Goal: Information Seeking & Learning: Compare options

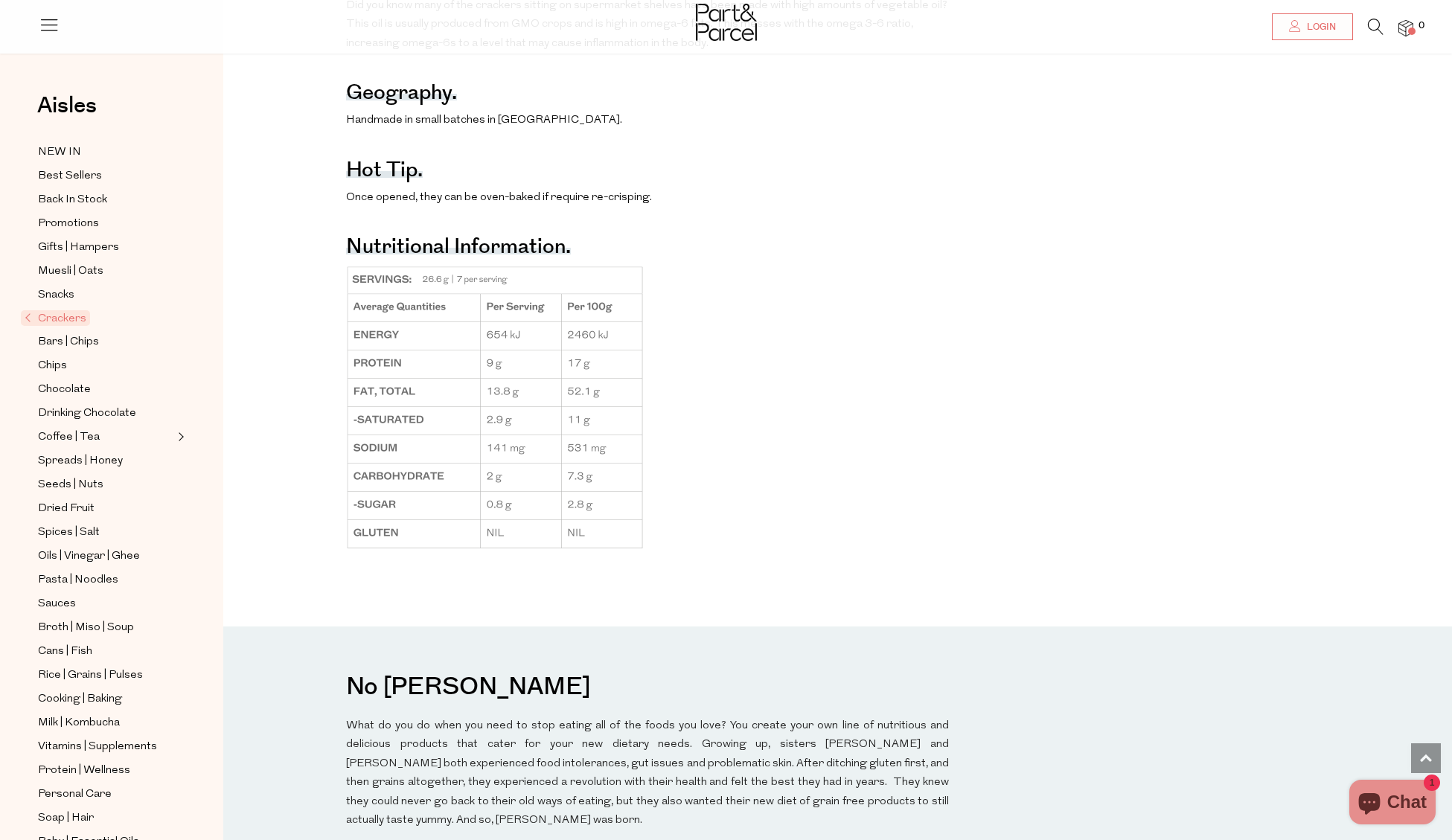
scroll to position [815, 0]
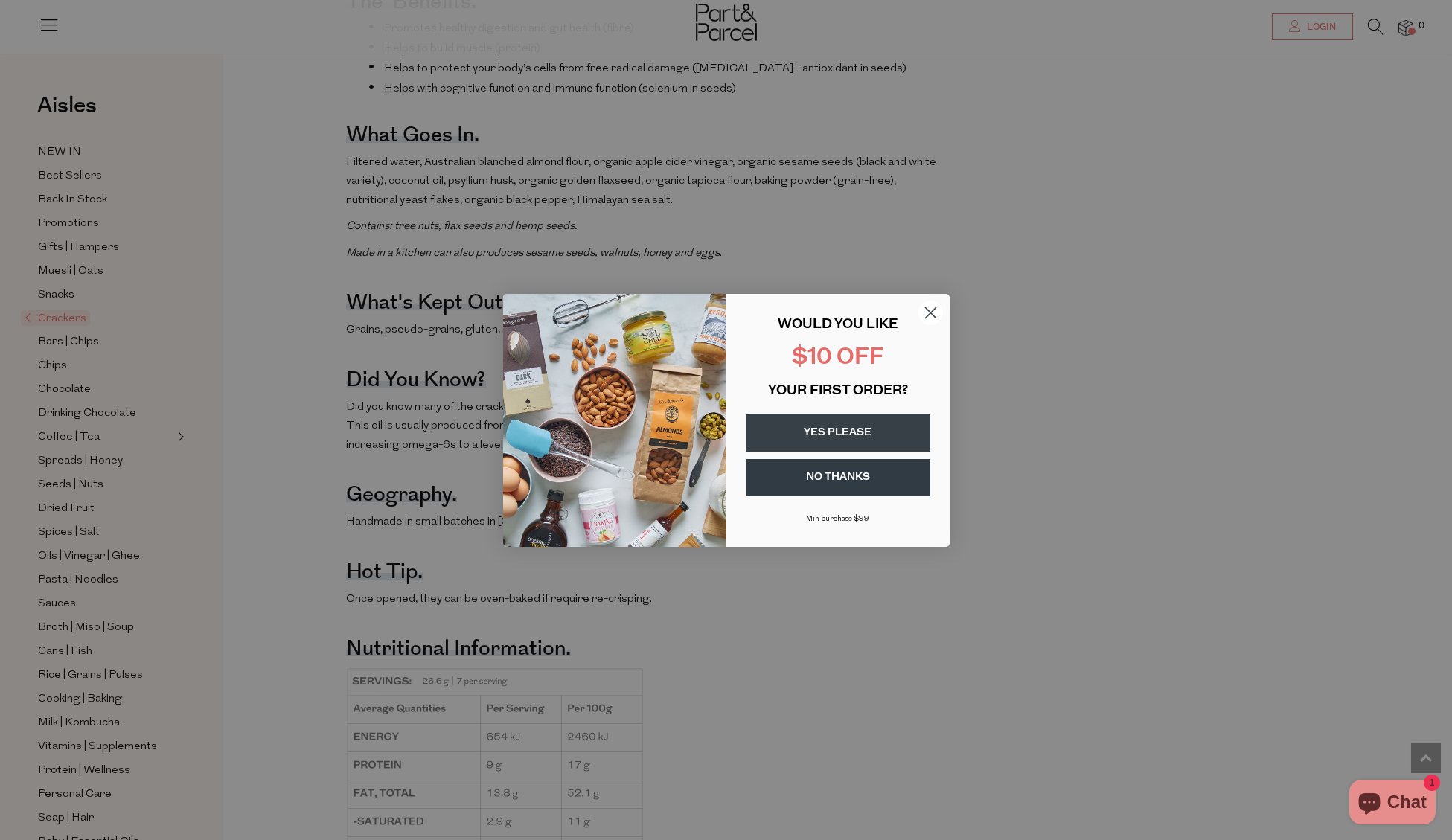
click at [929, 312] on icon "Close dialog" at bounding box center [930, 312] width 10 height 10
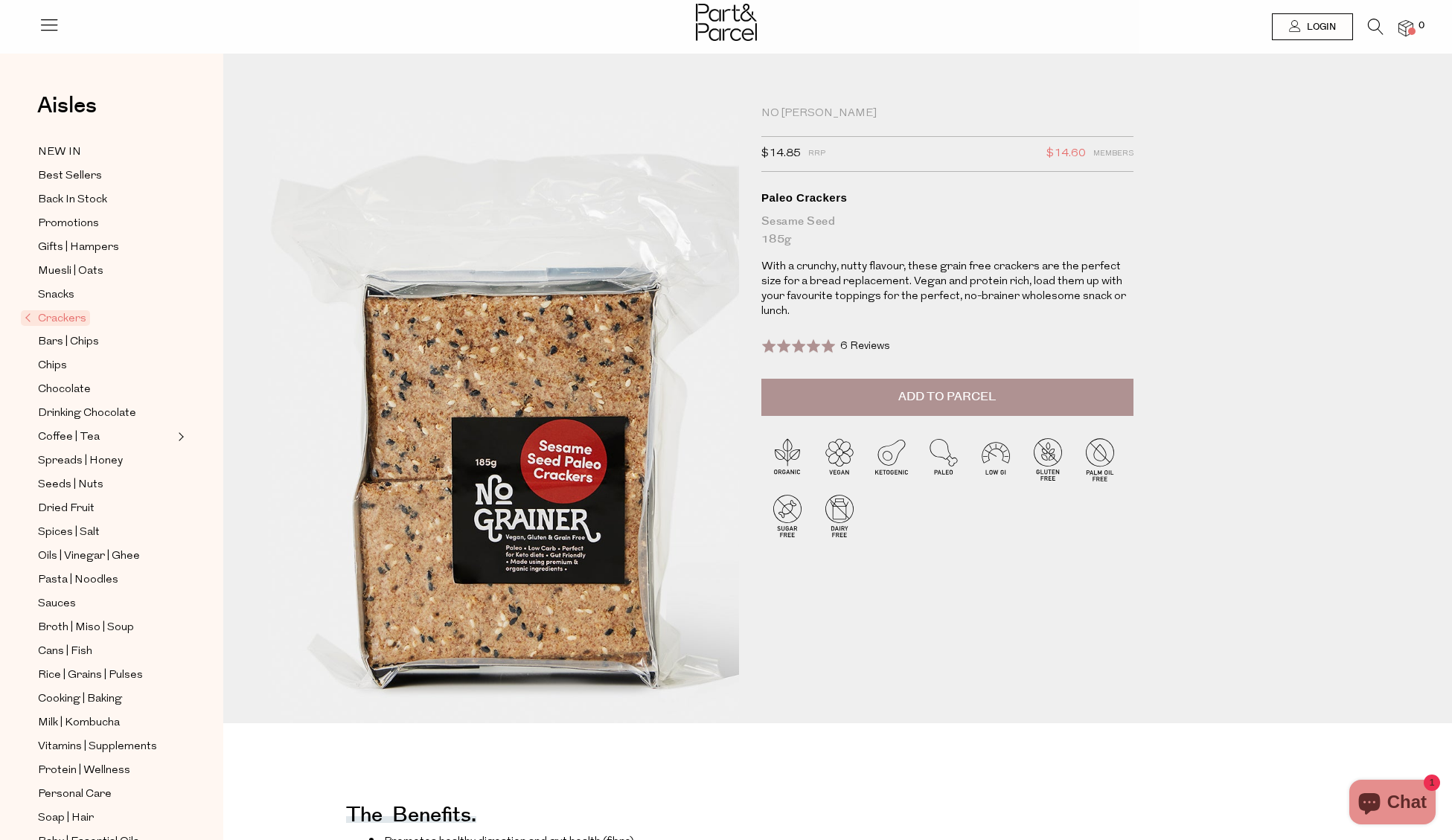
scroll to position [6, 0]
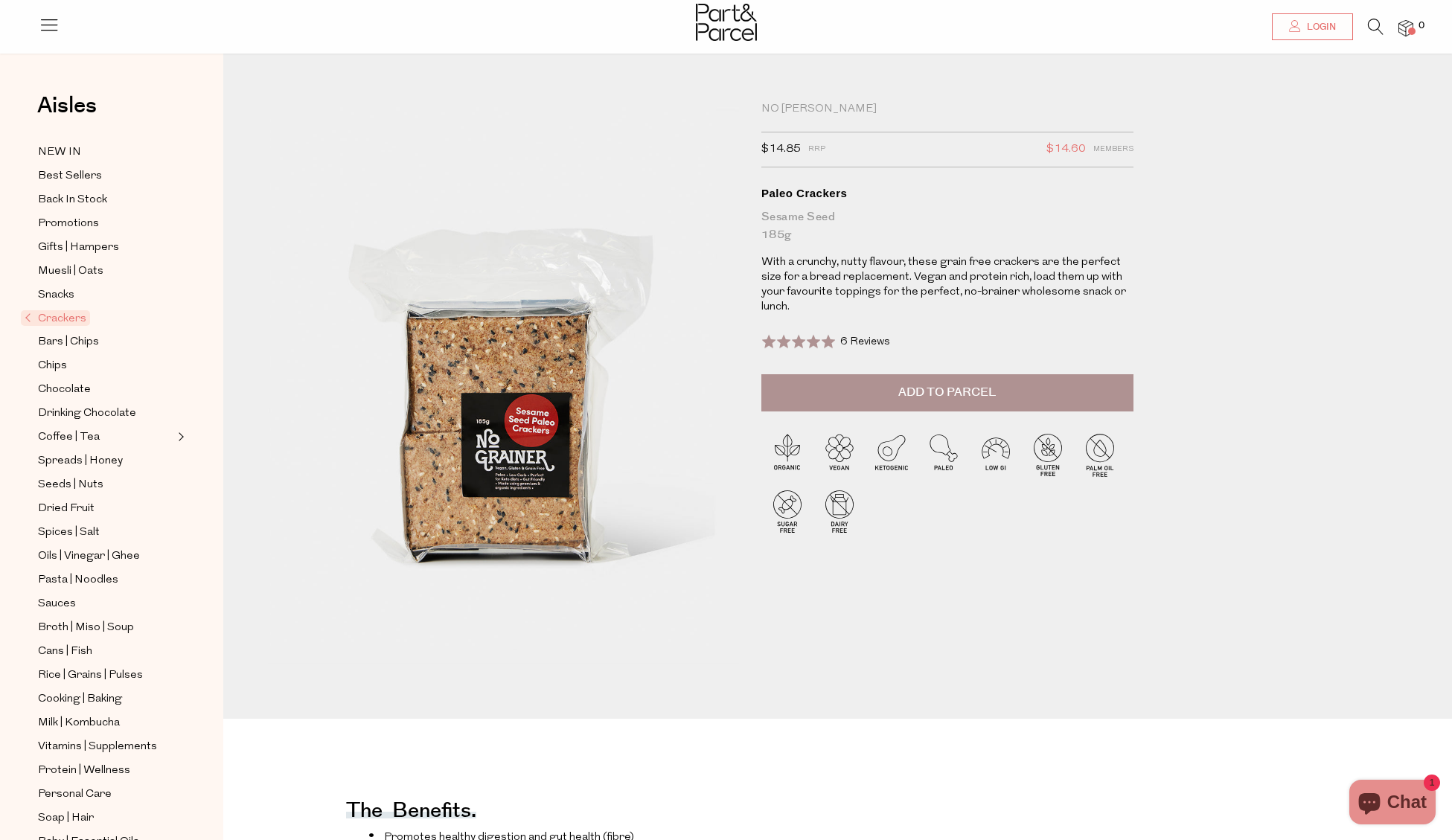
click at [1409, 27] on img at bounding box center [1406, 29] width 15 height 17
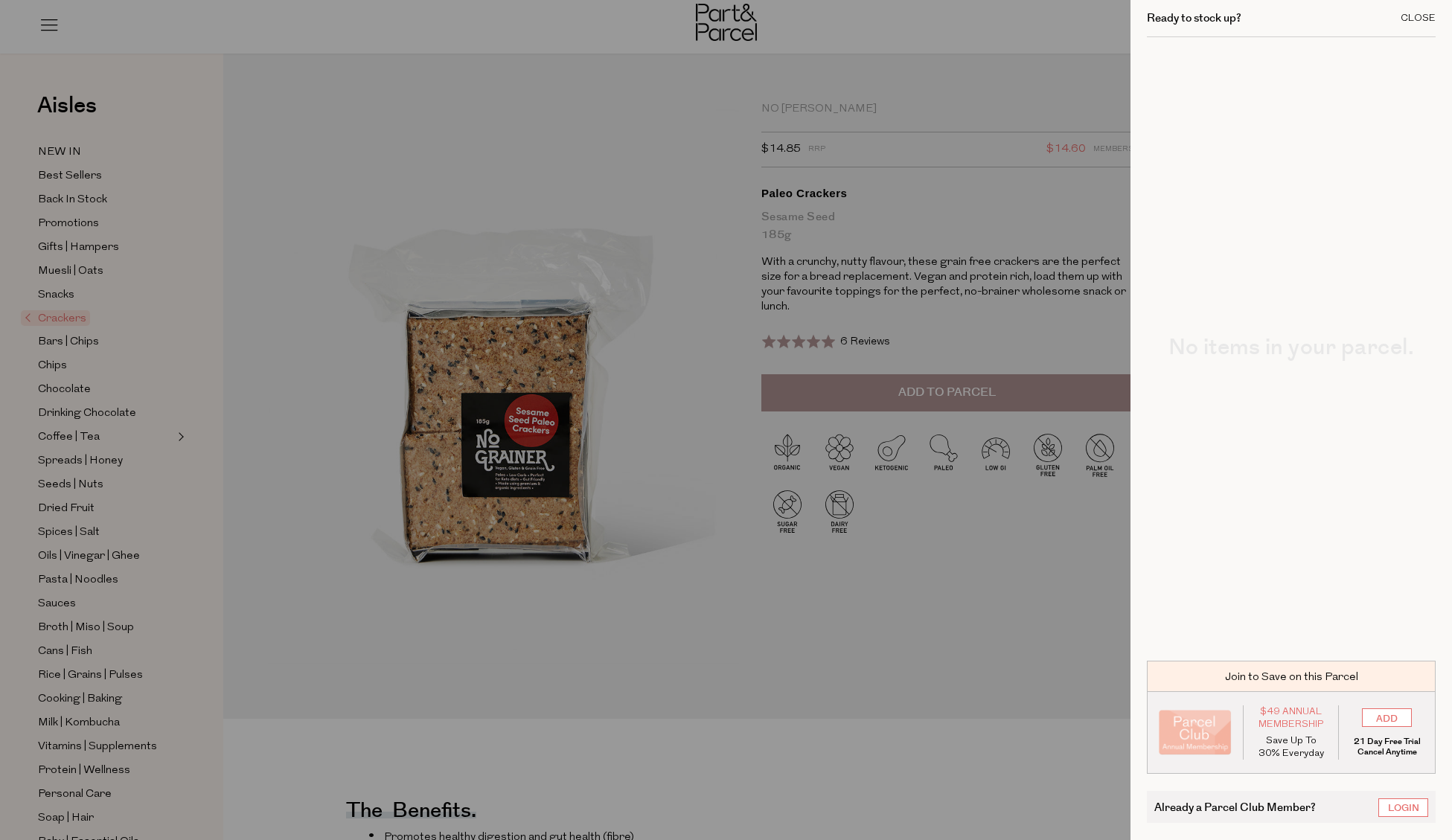
click at [1415, 19] on div "Close" at bounding box center [1417, 18] width 35 height 9
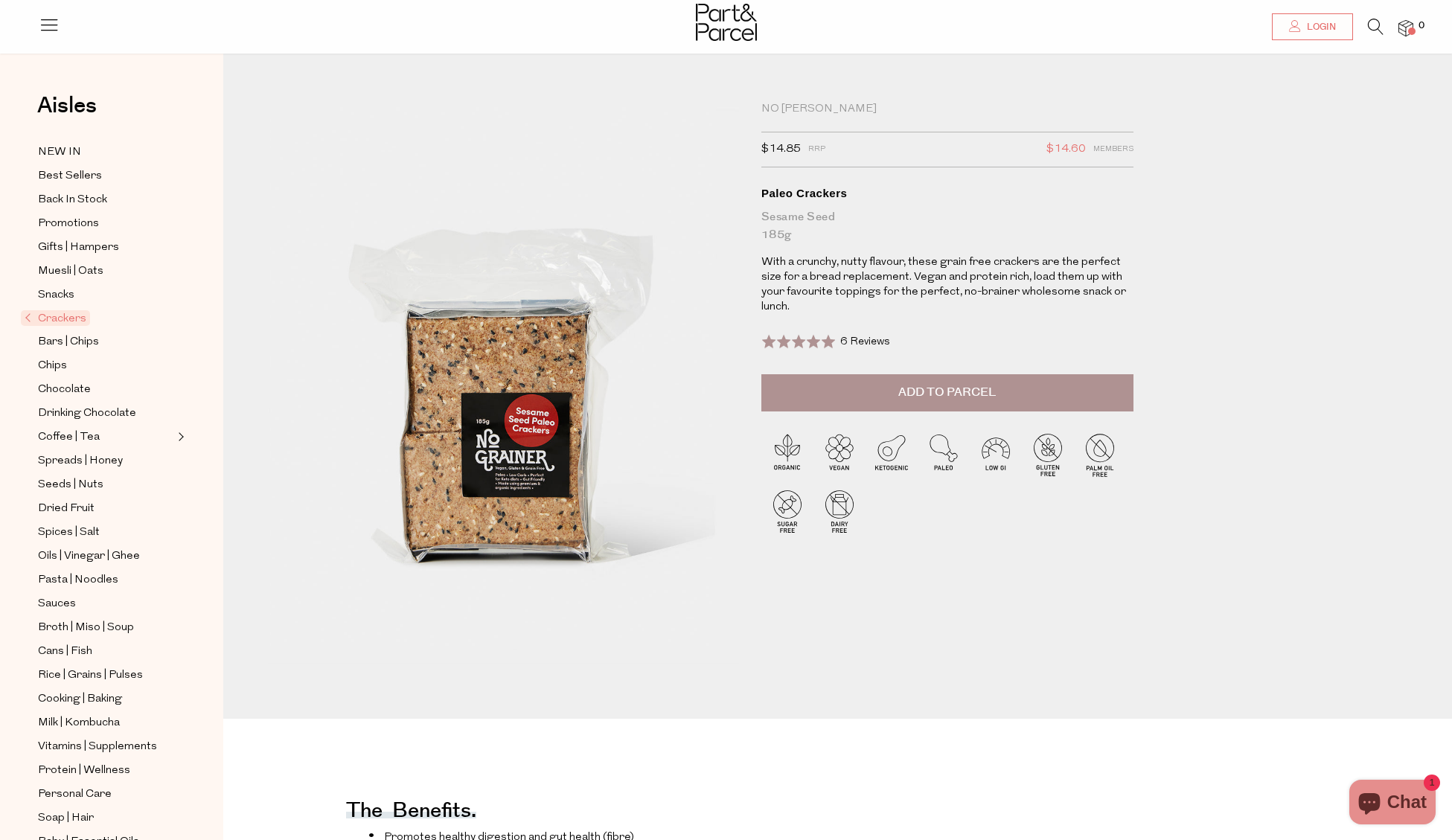
click at [64, 319] on span "Crackers" at bounding box center [55, 318] width 69 height 16
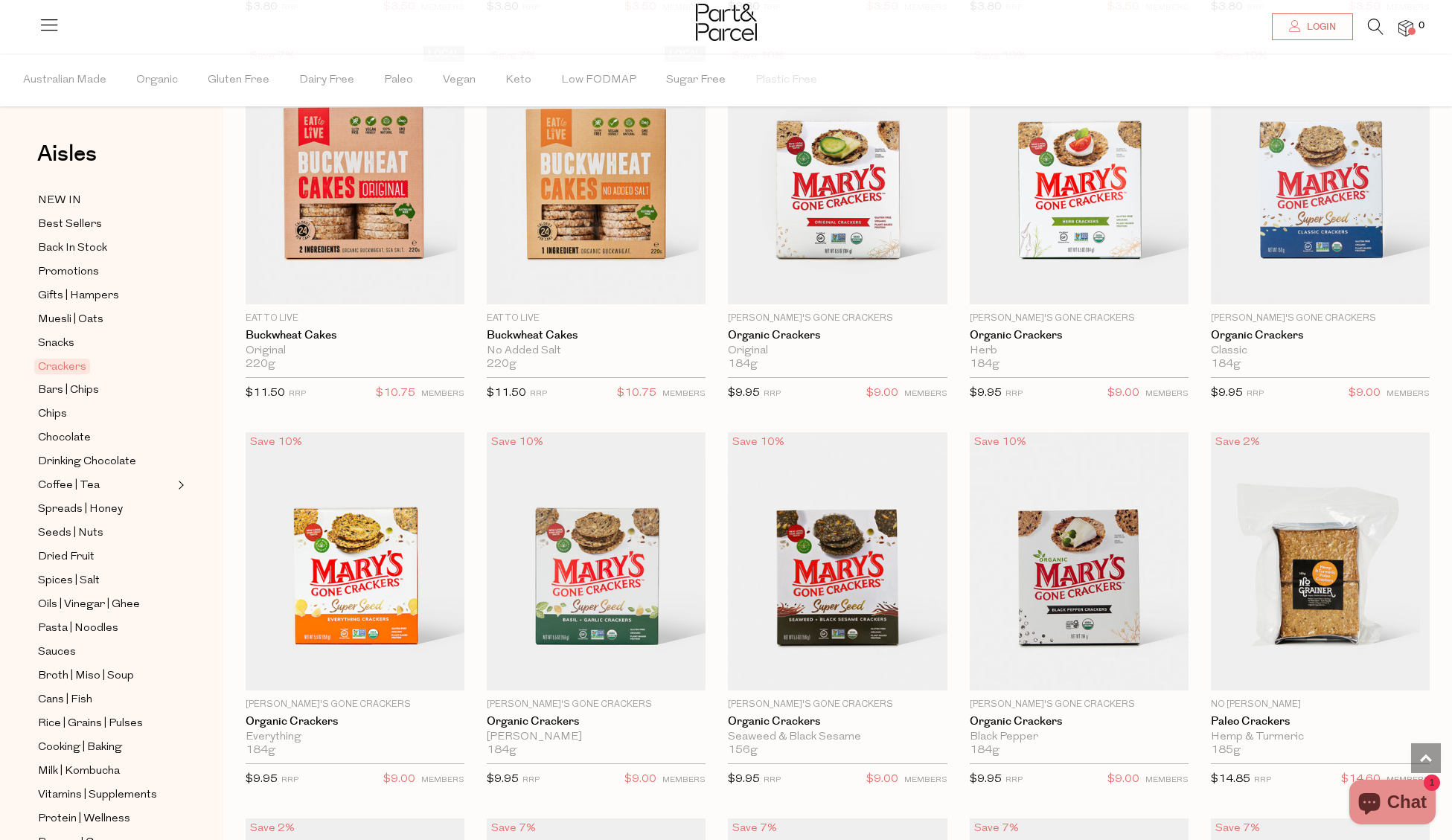
scroll to position [1308, 0]
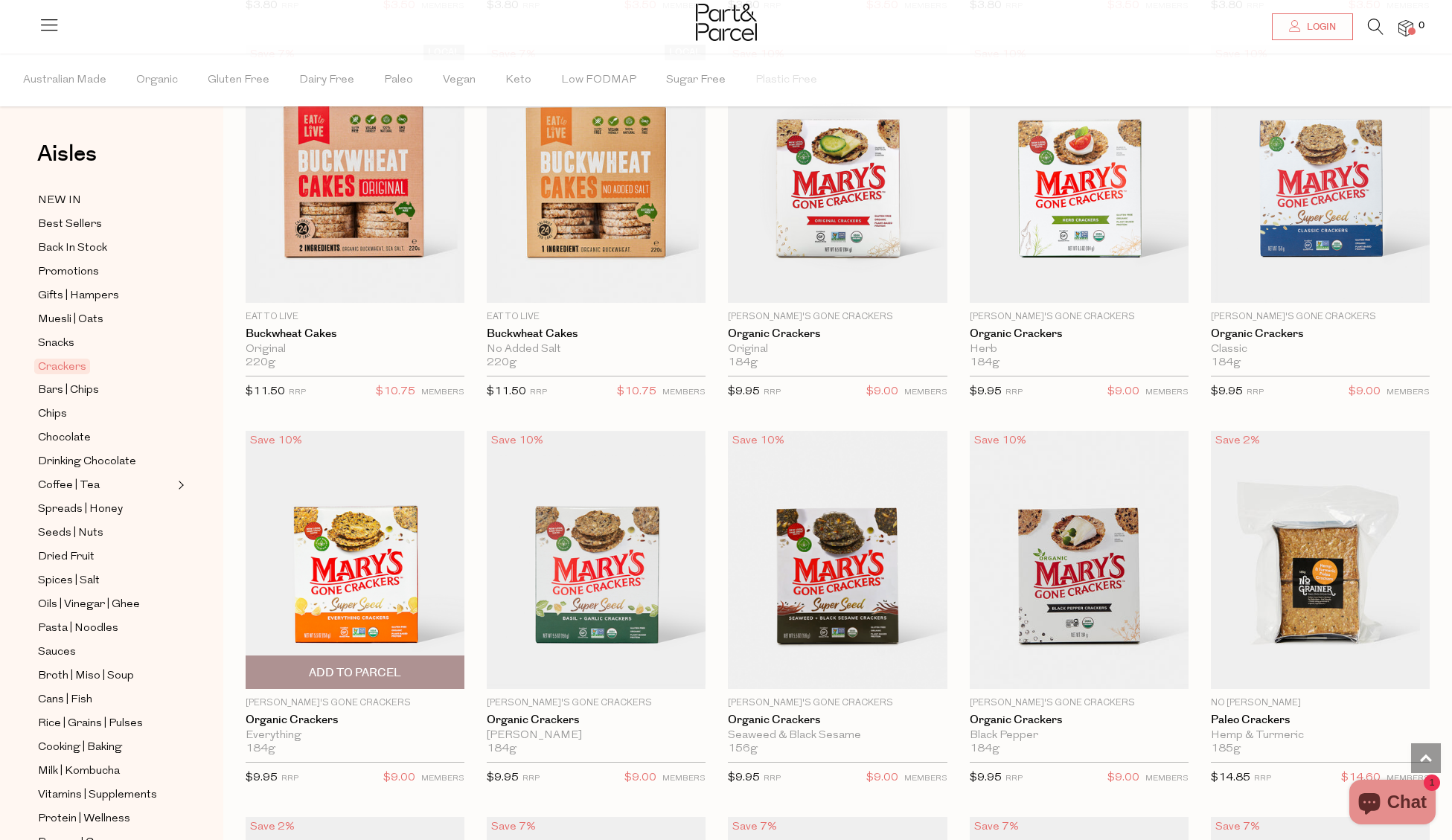
click at [361, 541] on img at bounding box center [355, 560] width 219 height 258
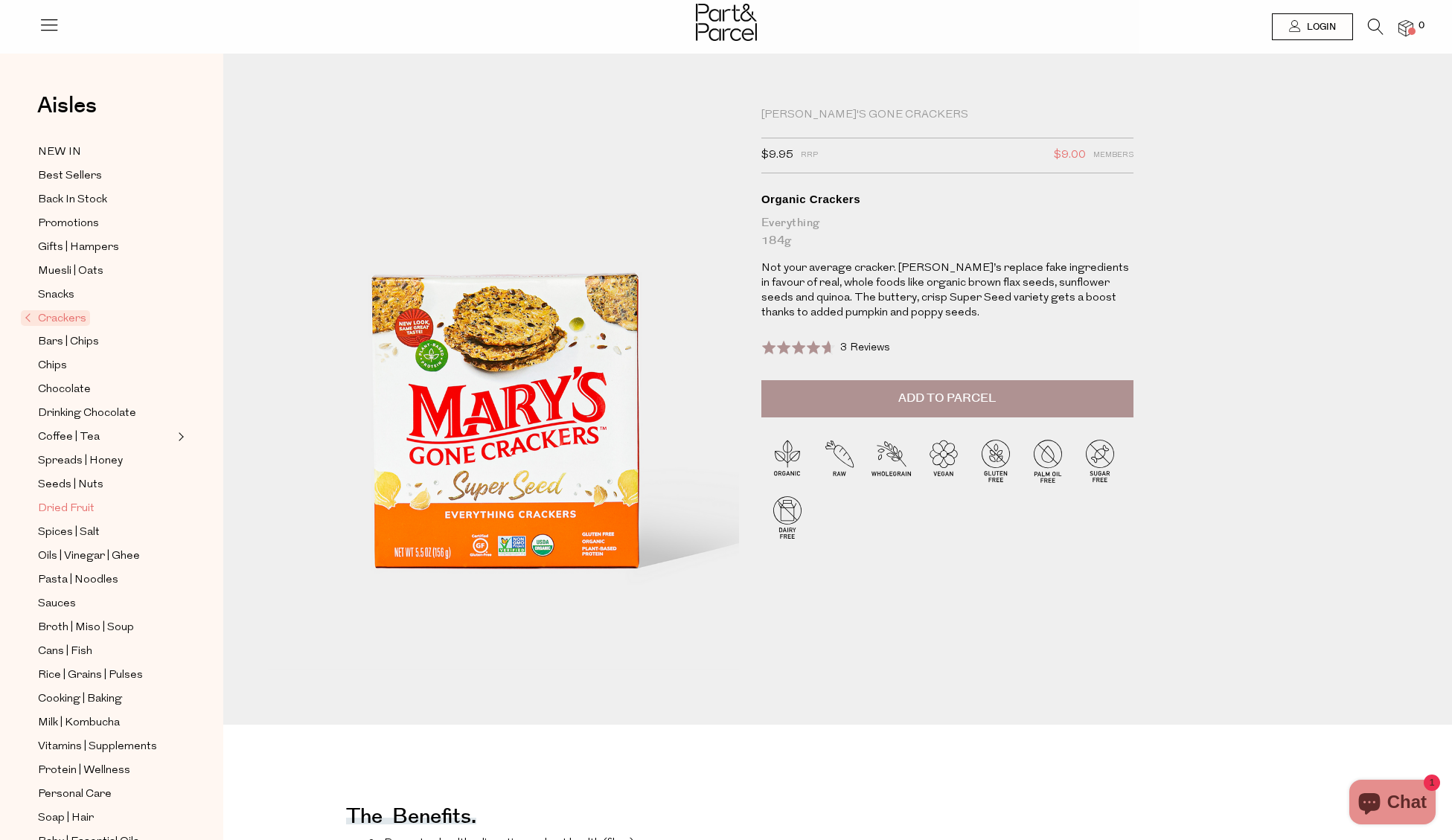
click at [77, 506] on span "Dried Fruit" at bounding box center [66, 509] width 57 height 18
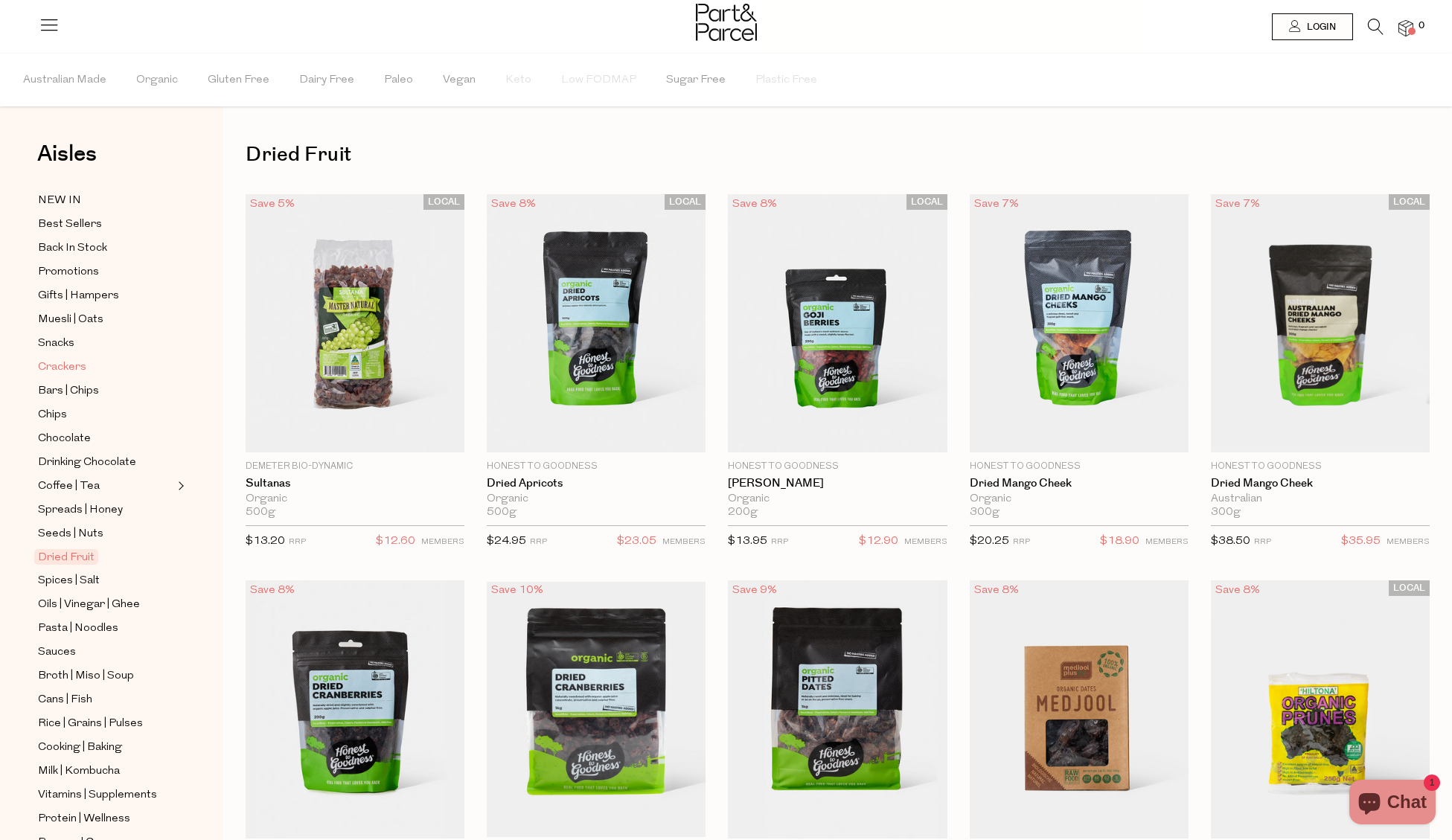
click at [57, 367] on span "Crackers" at bounding box center [61, 367] width 48 height 18
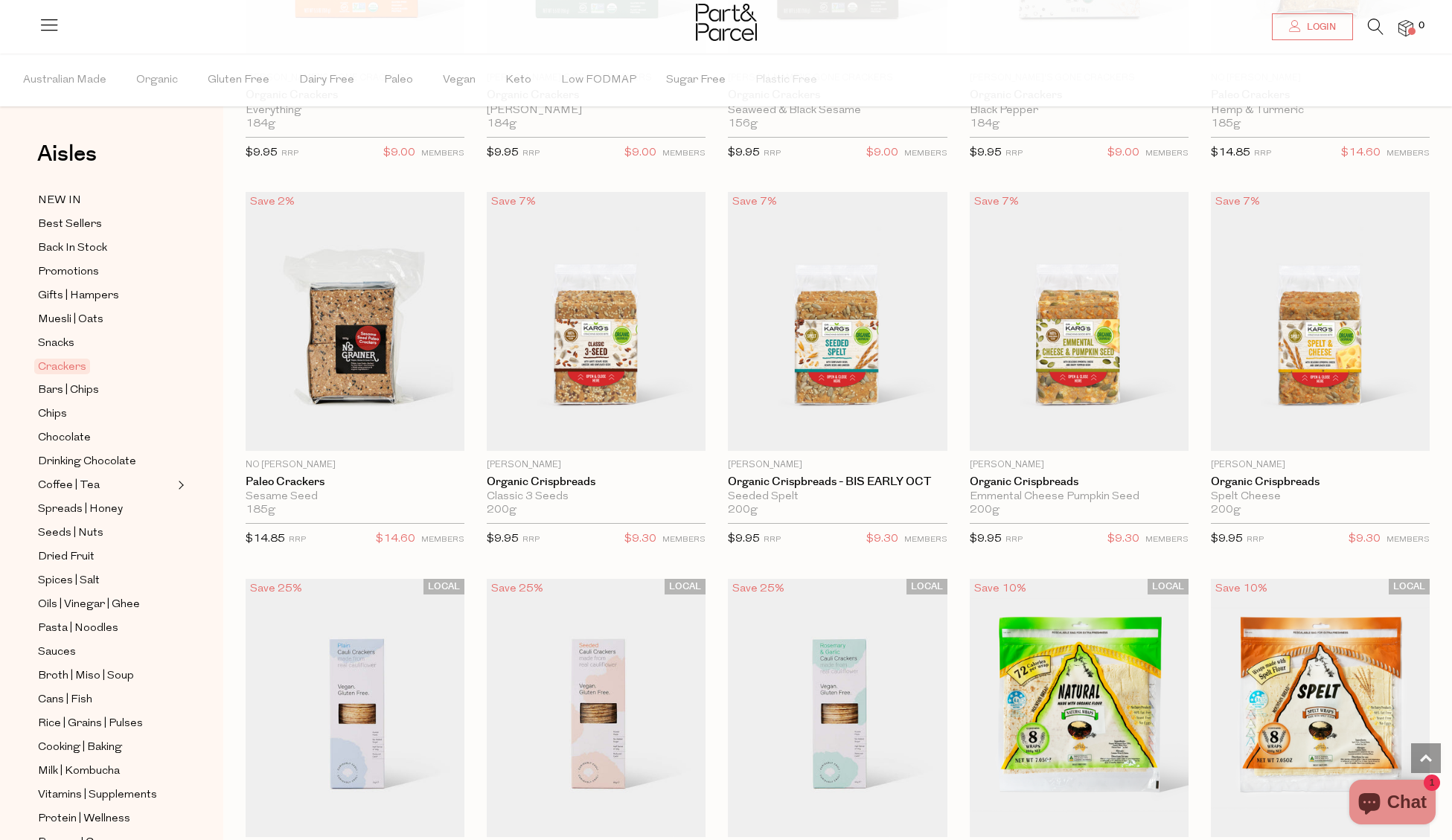
scroll to position [1962, 0]
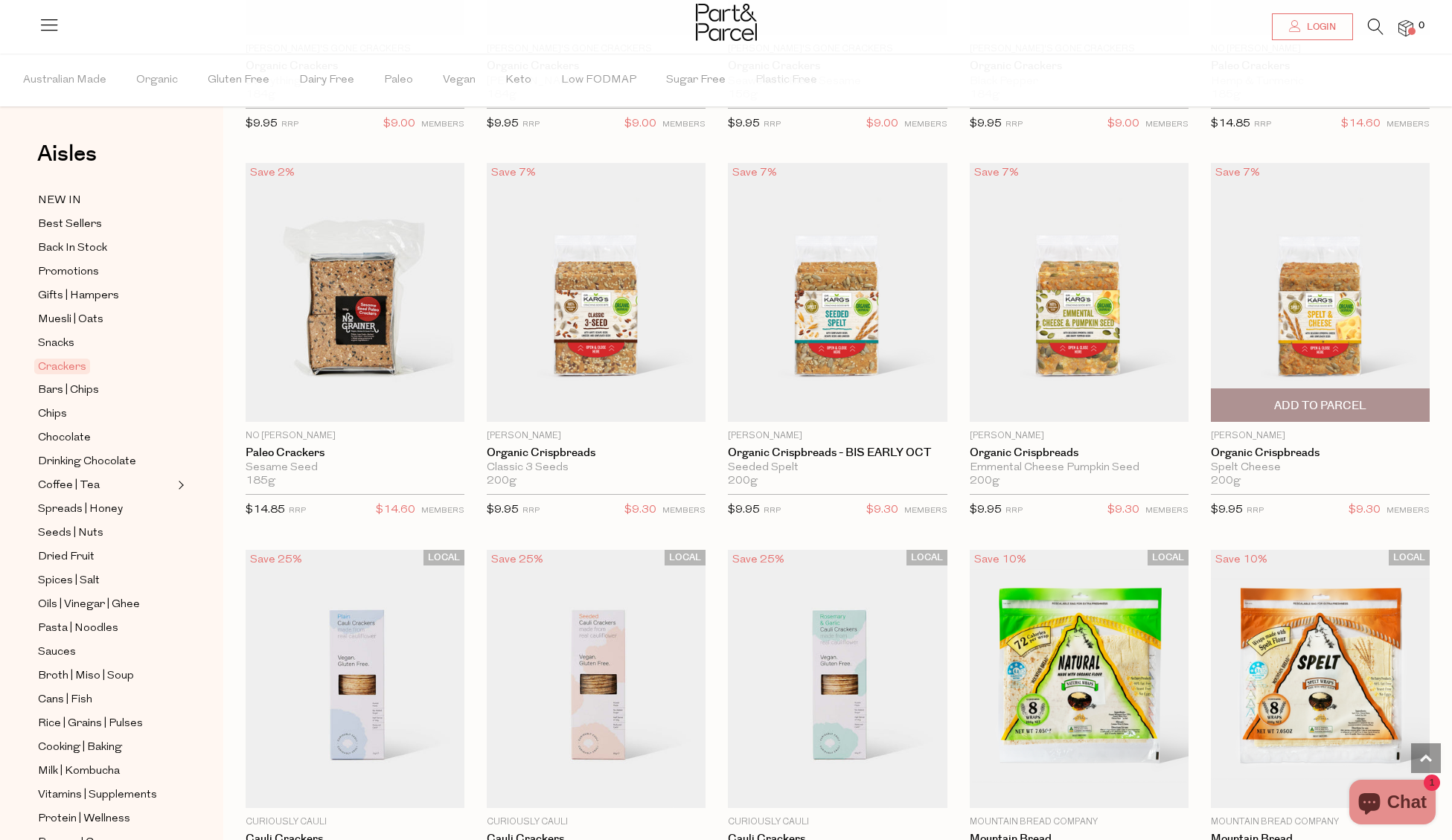
click at [1332, 311] on img at bounding box center [1320, 292] width 219 height 258
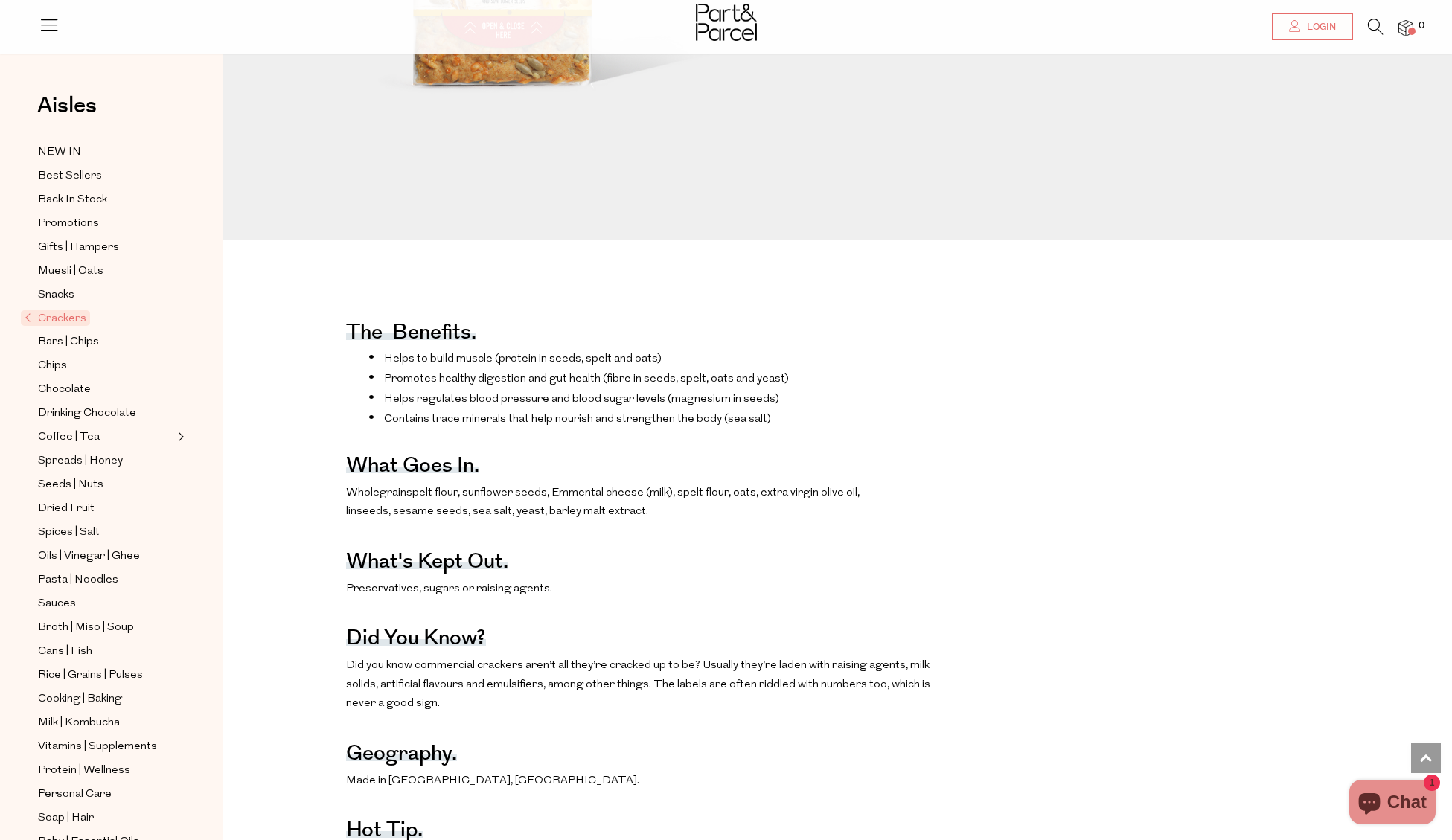
scroll to position [449, 0]
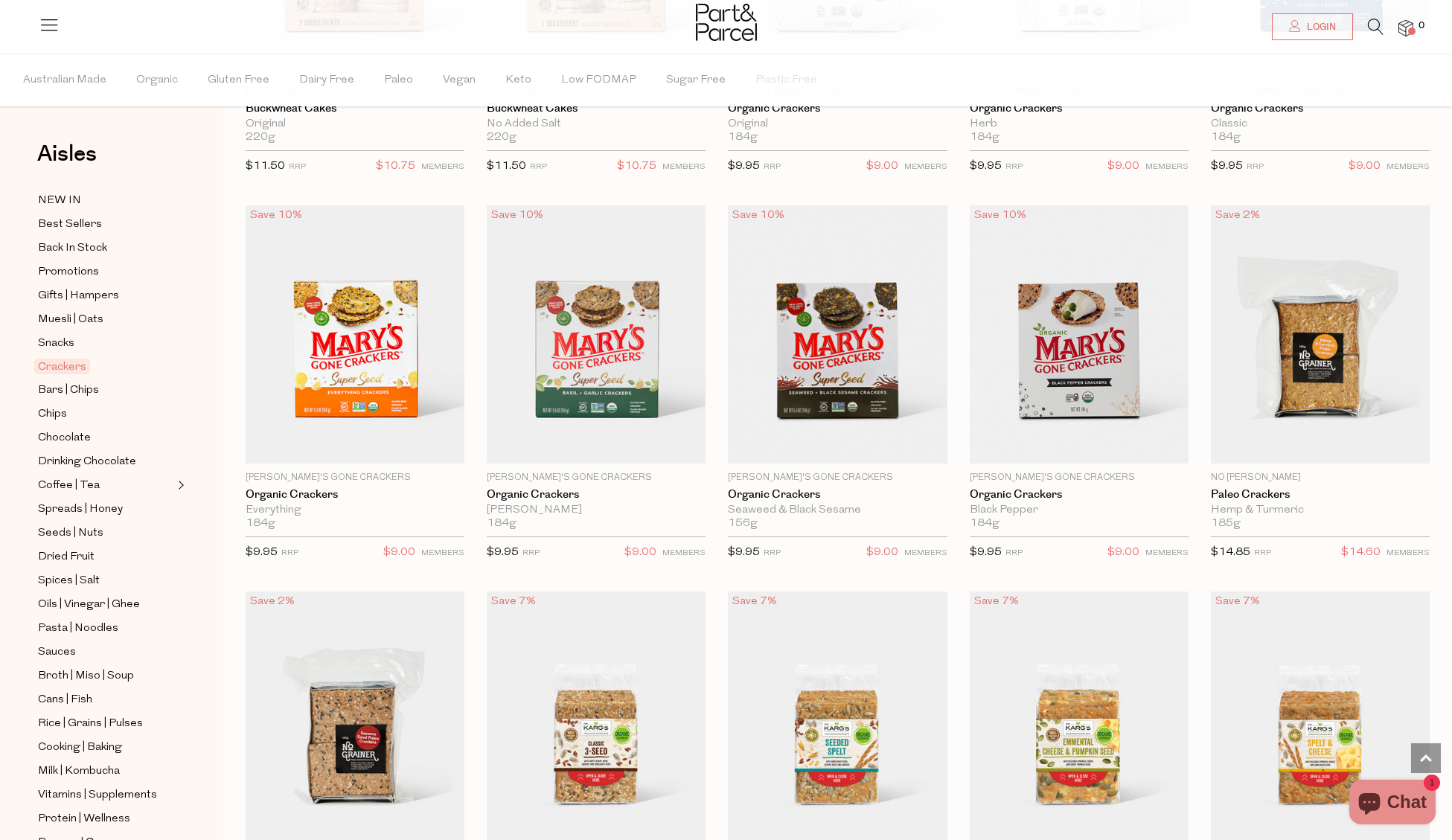
scroll to position [1535, 0]
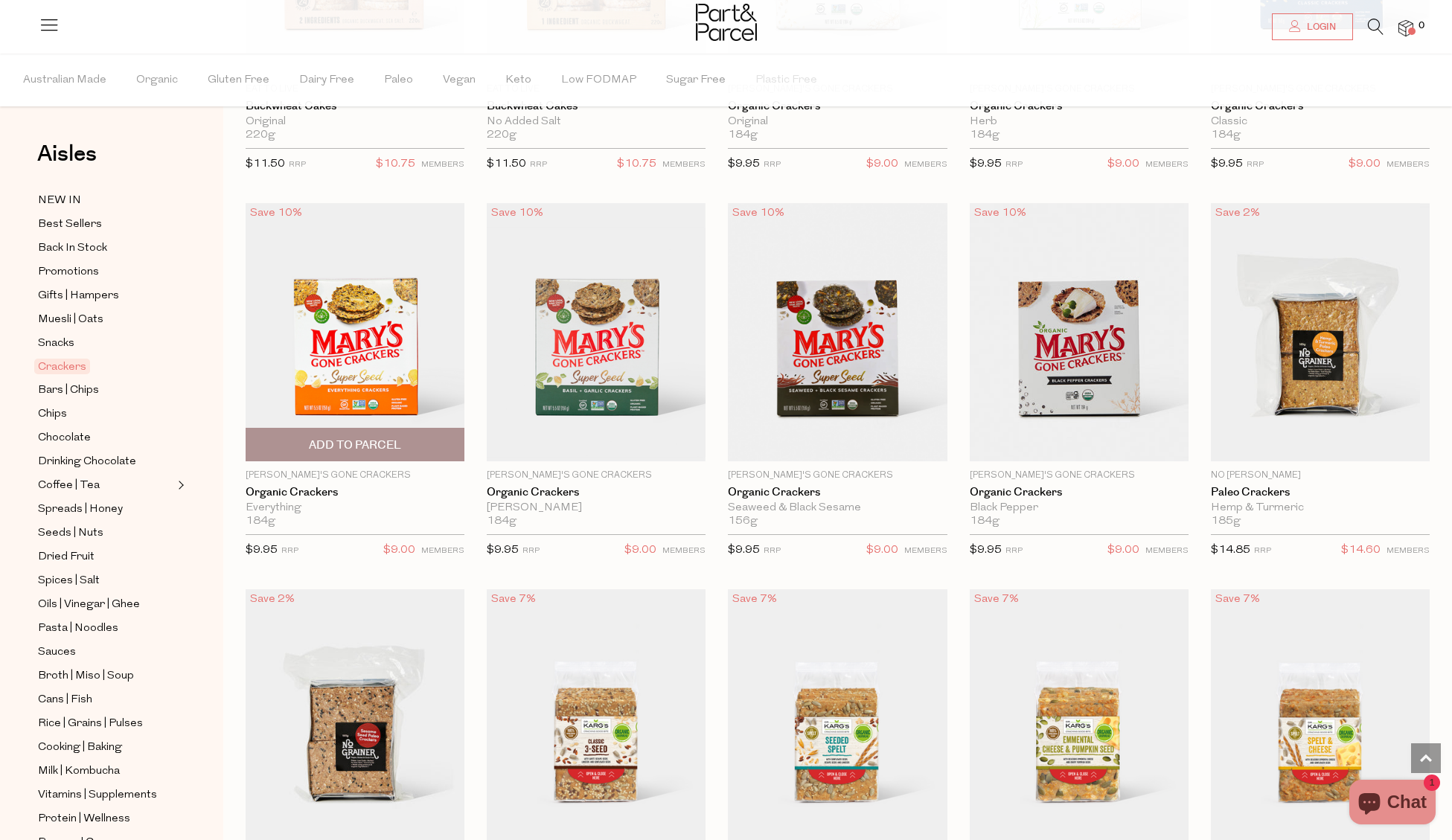
click at [365, 341] on img at bounding box center [355, 332] width 219 height 258
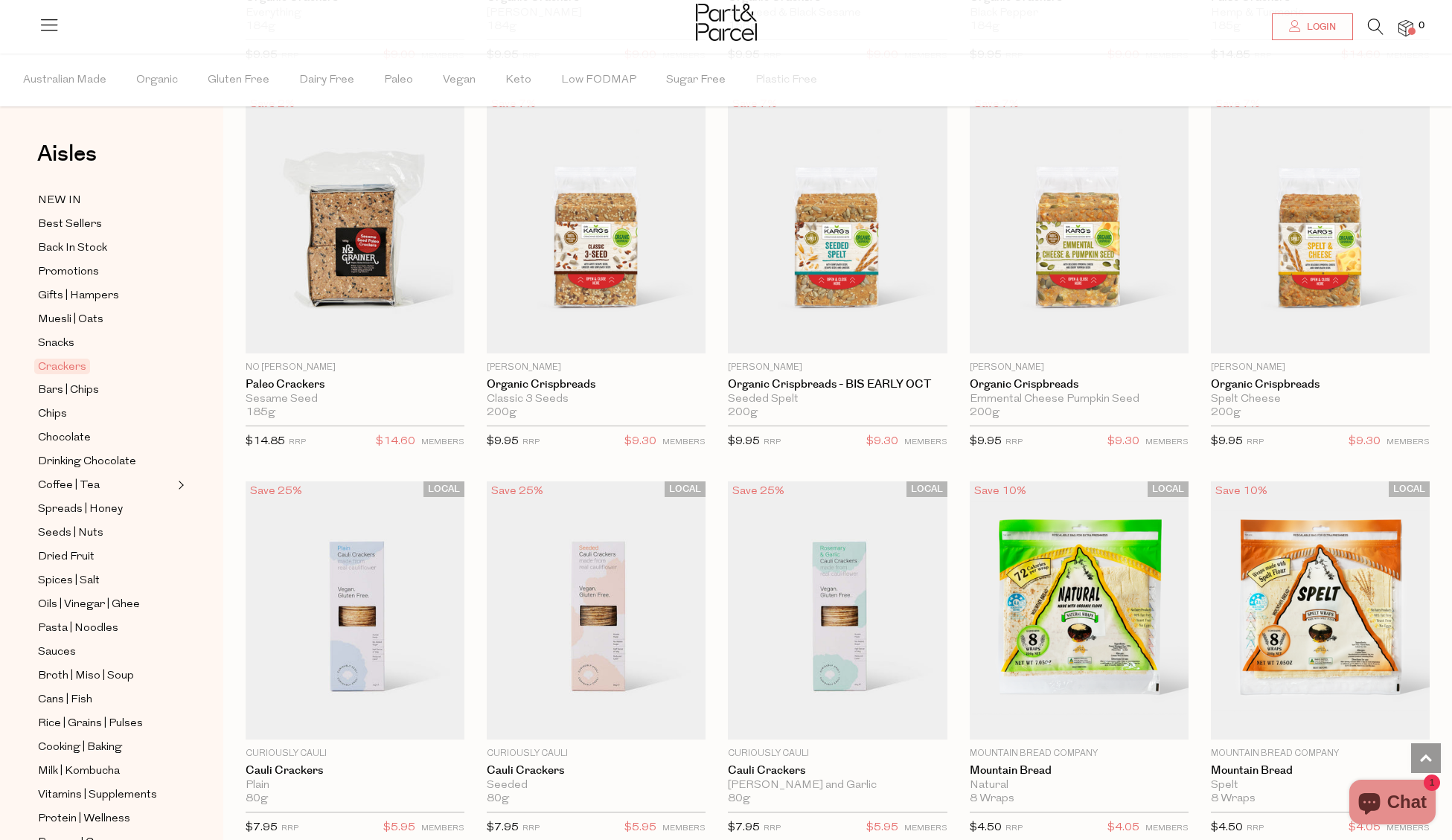
scroll to position [2041, 0]
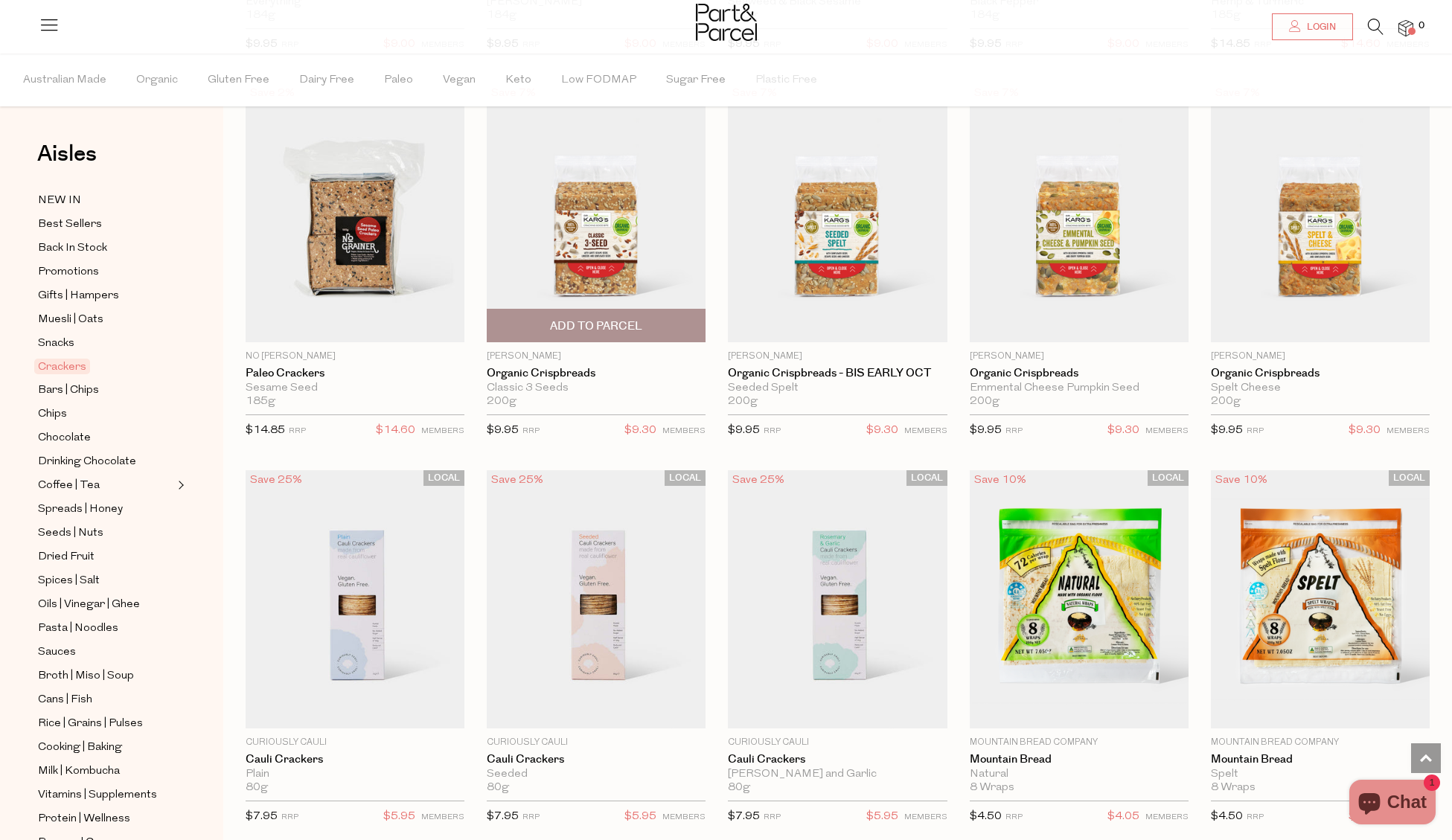
click at [610, 221] on img at bounding box center [596, 213] width 219 height 258
